Goal: Task Accomplishment & Management: Manage account settings

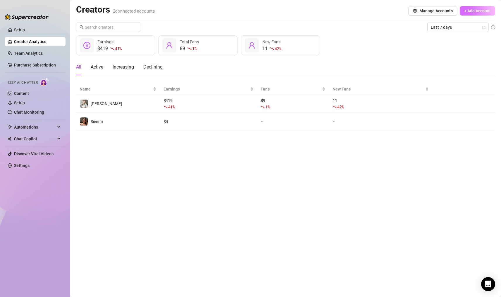
click at [476, 10] on span "+ Add Account" at bounding box center [478, 10] width 27 height 5
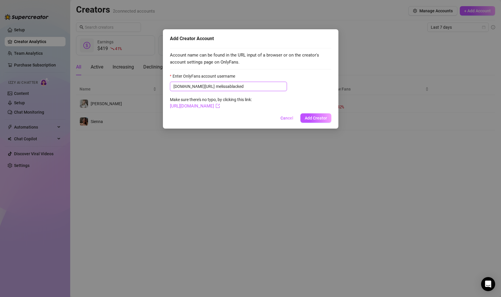
type input "melissablacked"
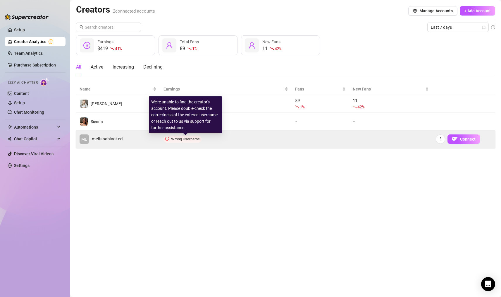
click at [186, 139] on span "Wrong Username" at bounding box center [185, 139] width 29 height 4
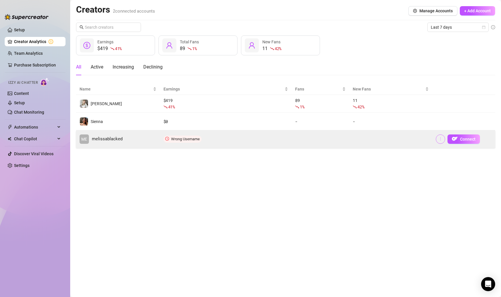
click at [438, 138] on button "button" at bounding box center [440, 138] width 9 height 9
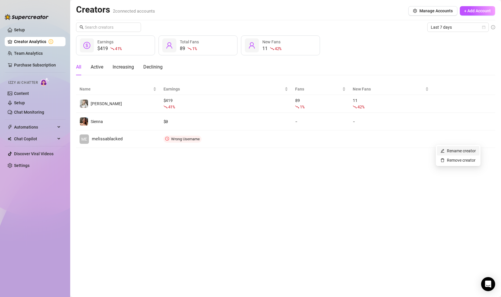
click at [450, 148] on link "Rename creator" at bounding box center [458, 150] width 35 height 5
click at [442, 119] on input "text" at bounding box center [462, 121] width 59 height 9
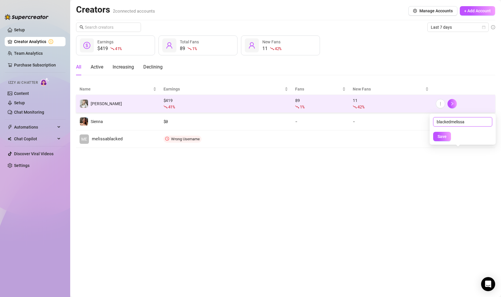
type input "blackedmelissa"
click at [433, 132] on button "Save" at bounding box center [442, 136] width 18 height 9
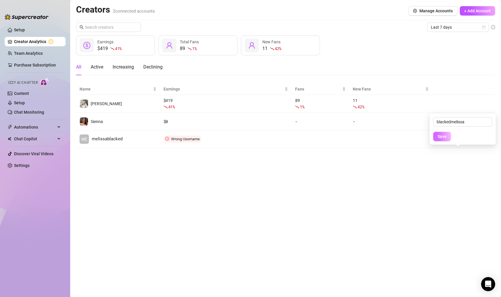
click at [447, 135] on button "Save" at bounding box center [442, 136] width 18 height 9
click at [405, 152] on main "Creators 2 connected accounts Manage Accounts + Add Account Last 7 days $419 41…" at bounding box center [285, 148] width 431 height 297
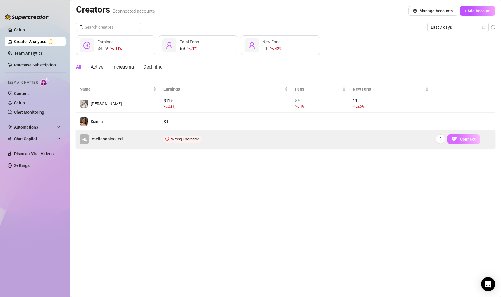
click at [469, 137] on span "Connect" at bounding box center [468, 139] width 16 height 5
click at [166, 138] on icon "clock-circle" at bounding box center [167, 139] width 4 height 4
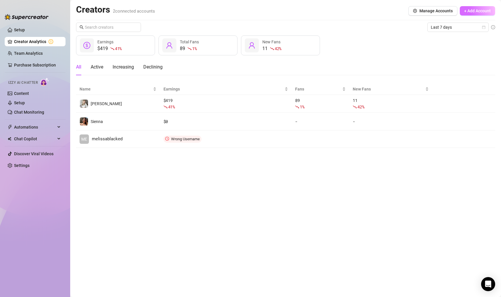
click at [481, 12] on span "+ Add Account" at bounding box center [478, 10] width 27 height 5
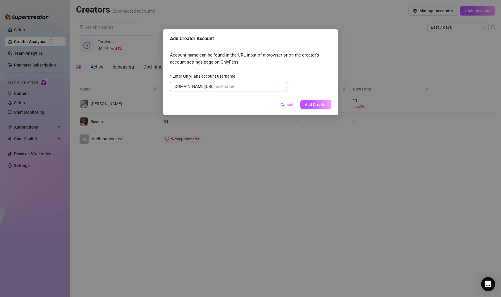
click at [216, 83] on input "Enter OnlyFans account username" at bounding box center [250, 86] width 68 height 6
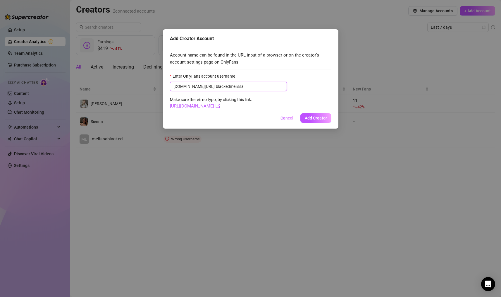
type input "blackedmelissa"
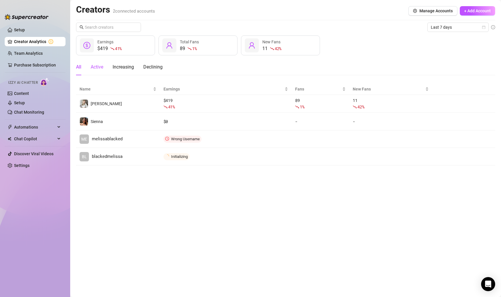
click at [99, 65] on div "Active" at bounding box center [97, 67] width 13 height 7
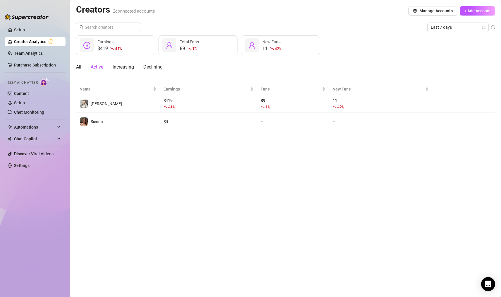
click at [75, 64] on main "Creators 2 connected accounts Manage Accounts + Add Account Last 7 days $419 41…" at bounding box center [285, 148] width 431 height 297
click at [79, 66] on div "All" at bounding box center [78, 67] width 5 height 7
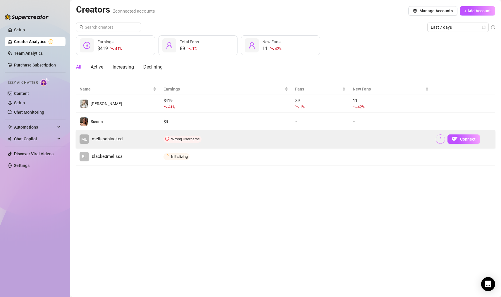
click at [440, 140] on icon "more" at bounding box center [441, 139] width 4 height 4
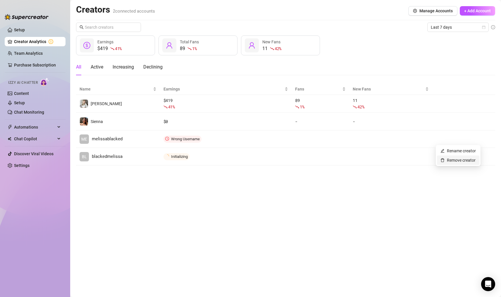
click at [448, 159] on link "Remove creator" at bounding box center [458, 160] width 35 height 5
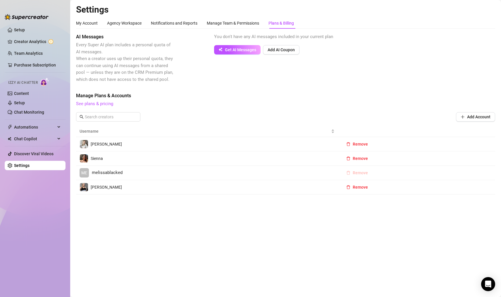
click at [360, 170] on button "Remove" at bounding box center [357, 172] width 31 height 9
click at [390, 160] on div "Cancel OK" at bounding box center [357, 157] width 89 height 7
click at [394, 159] on span "OK" at bounding box center [397, 157] width 6 height 5
click at [25, 28] on link "Setup" at bounding box center [19, 30] width 11 height 5
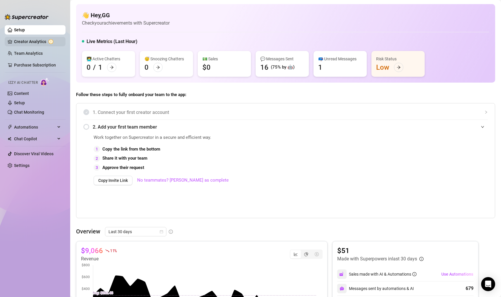
click at [26, 44] on link "Creator Analytics" at bounding box center [37, 41] width 47 height 9
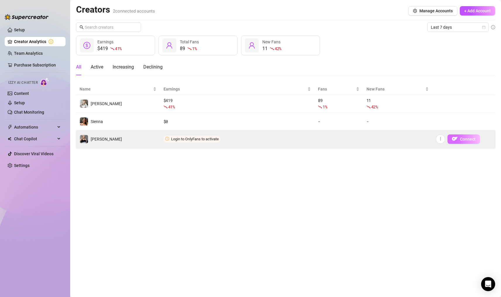
click at [466, 136] on button "Connect" at bounding box center [464, 138] width 32 height 9
